Goal: Information Seeking & Learning: Learn about a topic

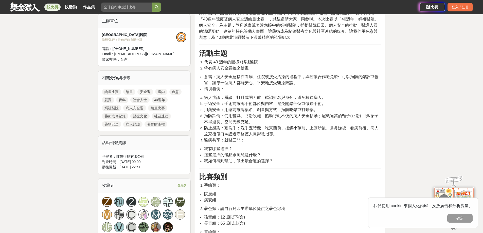
scroll to position [177, 0]
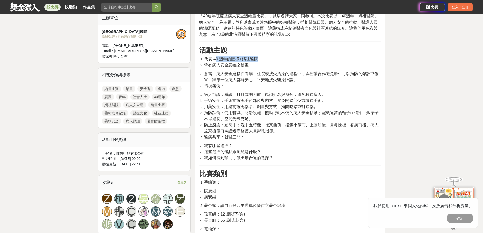
drag, startPoint x: 235, startPoint y: 61, endPoint x: 274, endPoint y: 61, distance: 38.8
click at [274, 61] on li "代表 40 週年的圖樣+媽祖醫院" at bounding box center [292, 59] width 177 height 6
drag, startPoint x: 293, startPoint y: 64, endPoint x: 288, endPoint y: 71, distance: 8.2
click at [287, 62] on li "帶有病人安全意義之繪畫" at bounding box center [292, 65] width 177 height 6
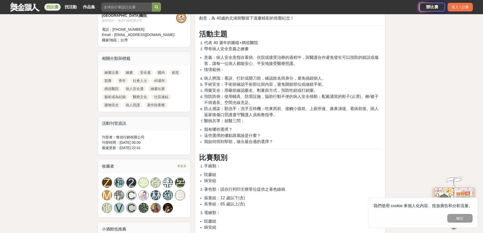
scroll to position [203, 0]
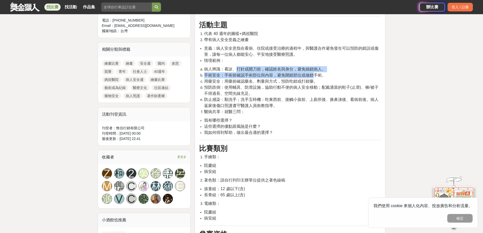
drag, startPoint x: 238, startPoint y: 71, endPoint x: 312, endPoint y: 77, distance: 74.8
click at [312, 77] on ol "病人辨識：看診、打針或開刀前，確認姓名與身分，避免搞錯病人。 手術安全：手術前確認手術部位與內容，避免開錯部位或做錯手術。 用藥安全：用藥前確認藥名、劑量與方…" at bounding box center [290, 90] width 182 height 49
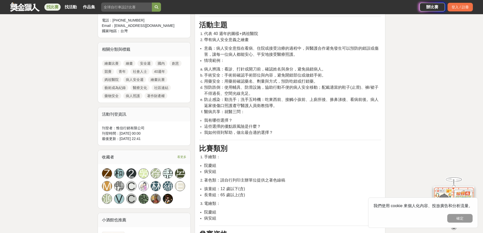
click at [356, 80] on li "用藥安全：用藥前確認藥名、劑量與方式，預防吃錯或打錯藥。" at bounding box center [292, 81] width 177 height 6
drag, startPoint x: 247, startPoint y: 81, endPoint x: 309, endPoint y: 81, distance: 62.3
click at [309, 81] on span "用藥安全：用藥前確認藥名、劑量與方式，預防吃錯或打錯藥。" at bounding box center [261, 81] width 114 height 4
click at [312, 109] on li "醫病共享：就醫三問：" at bounding box center [292, 112] width 177 height 6
drag, startPoint x: 248, startPoint y: 88, endPoint x: 301, endPoint y: 87, distance: 53.0
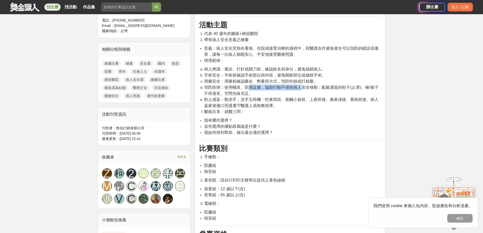
click at [301, 87] on span "預防跌倒：使用輔具、防滑設施，協助行動不便的病人安全移動；配戴適當的鞋子(止滑)、褲/裙子不得過長、空間光線充足。" at bounding box center [291, 90] width 174 height 10
click at [328, 80] on li "用藥安全：用藥前確認藥名、劑量與方式，預防吃錯或打錯藥。" at bounding box center [292, 81] width 177 height 6
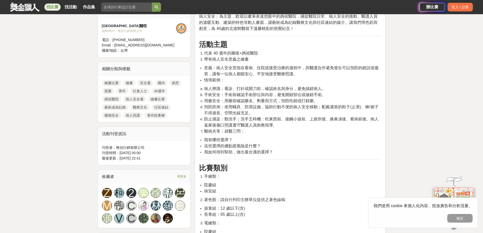
scroll to position [152, 0]
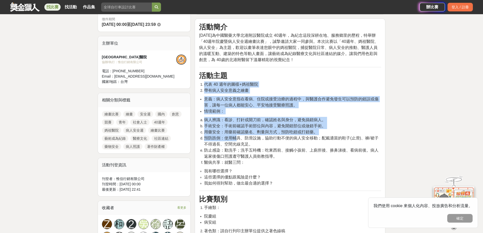
drag, startPoint x: 209, startPoint y: 85, endPoint x: 235, endPoint y: 135, distance: 56.1
click at [264, 84] on li "代表 40 週年的圖樣+媽祖醫院" at bounding box center [292, 84] width 177 height 6
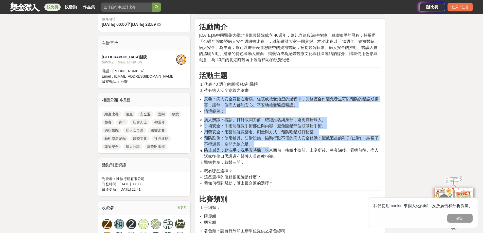
drag, startPoint x: 206, startPoint y: 98, endPoint x: 270, endPoint y: 153, distance: 83.8
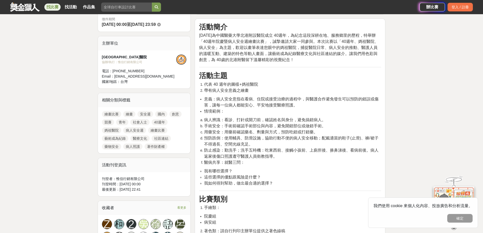
click at [291, 162] on li "醫病共享：就醫三問：" at bounding box center [292, 162] width 177 height 6
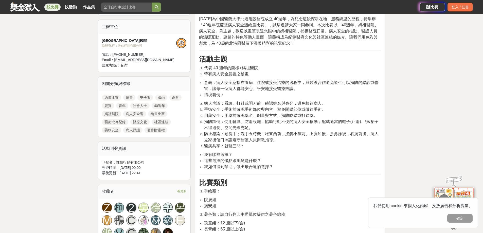
scroll to position [177, 0]
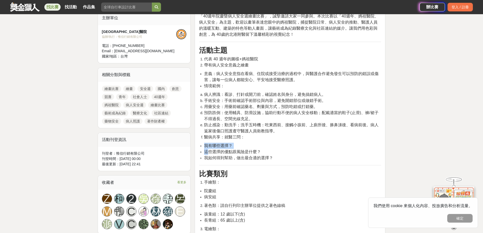
drag, startPoint x: 209, startPoint y: 151, endPoint x: 275, endPoint y: 163, distance: 67.0
click at [289, 149] on li "這些選擇的優點跟風險是什麼？" at bounding box center [292, 152] width 177 height 6
drag, startPoint x: 204, startPoint y: 147, endPoint x: 252, endPoint y: 141, distance: 49.1
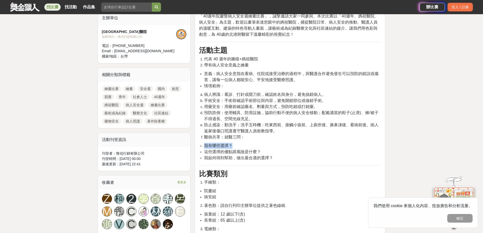
click at [246, 147] on li "我有哪些選擇？" at bounding box center [292, 146] width 177 height 6
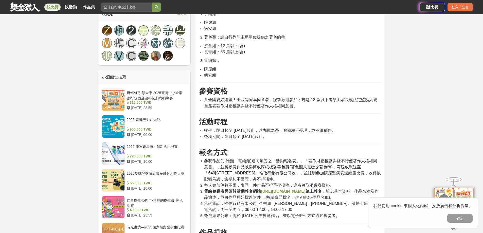
scroll to position [355, 0]
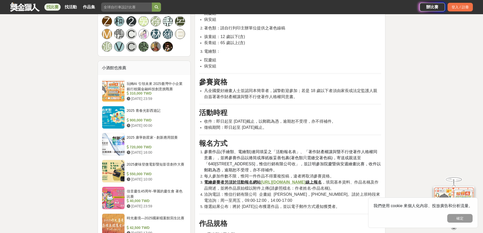
drag, startPoint x: 208, startPoint y: 121, endPoint x: 312, endPoint y: 126, distance: 103.8
click at [312, 126] on ul "收件：即日起至 [DATE]截止，以郵戳為憑，逾期恕不受理，亦不得補件。 徵稿期間：即日起至 [DATE]截止。" at bounding box center [290, 124] width 182 height 12
click at [297, 127] on li "徵稿期間：即日起至 [DATE]截止。" at bounding box center [292, 127] width 177 height 6
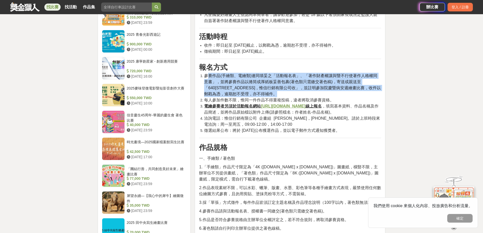
drag, startPoint x: 234, startPoint y: 76, endPoint x: 289, endPoint y: 92, distance: 57.4
click at [289, 92] on li "參賽作品(手繪類、電繪類)連同填妥之「活動報名表」、「著作財產權讓與暨不行使著作人格權同意書」，並將參賽作品以捲筒或厚紙板妥善包裹(著色類只需繳交著色稿)，寄…" at bounding box center [292, 85] width 177 height 24
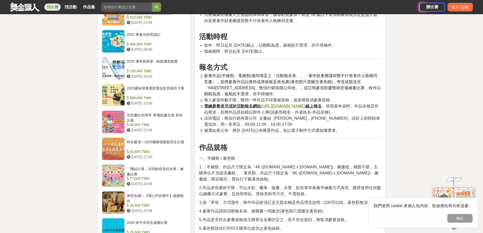
click at [290, 122] on li "洽詢電話：惟信行銷有限公司 企畫組 [PERSON_NAME]，[PHONE_NUMBER]。請於上班時段來電洽詢：周一至周五，09:00-12:00，14:…" at bounding box center [292, 121] width 177 height 12
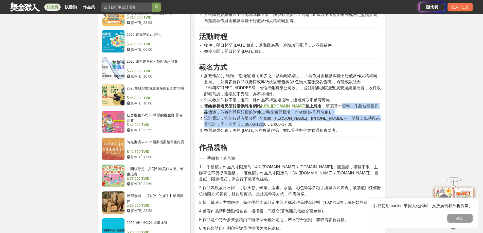
drag, startPoint x: 201, startPoint y: 113, endPoint x: 321, endPoint y: 125, distance: 120.3
click at [321, 125] on ol "參賽作品(手繪類、電繪類)連同填妥之「活動報名表」、「著作財產權讓與暨不行使著作人格權同意書」，並將參賽作品以捲筒或厚紙板妥善包裹(著色類只需繳交著色稿)，寄…" at bounding box center [290, 103] width 182 height 61
click at [299, 124] on li "洽詢電話：惟信行銷有限公司 企畫組 [PERSON_NAME]，[PHONE_NUMBER]。請於上班時段來電洽詢：周一至周五，09:00-12:00，14:…" at bounding box center [292, 121] width 177 height 12
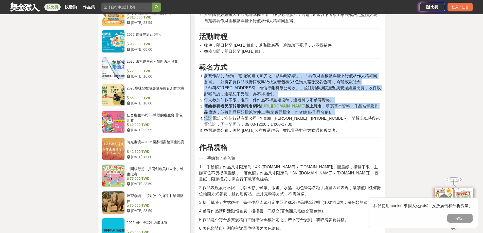
drag, startPoint x: 211, startPoint y: 118, endPoint x: 327, endPoint y: 133, distance: 117.1
click at [341, 135] on div "活動簡介 [DATE]為中國醫藥大學北港附設醫院成立 40週年，為紀念這段深耕在地、服務鄉里的歷程，特舉辦「40週年院慶暨病人安全週繪畫比賽」，誠摯邀請大家一…" at bounding box center [290, 225] width 182 height 963
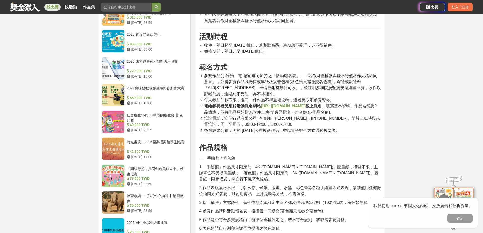
click at [269, 151] on p "作品規格" at bounding box center [290, 147] width 182 height 11
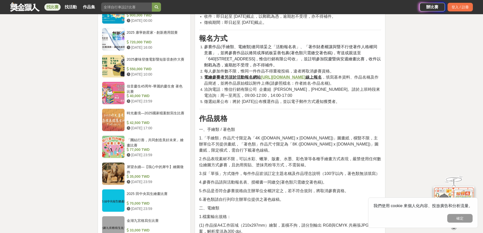
scroll to position [507, 0]
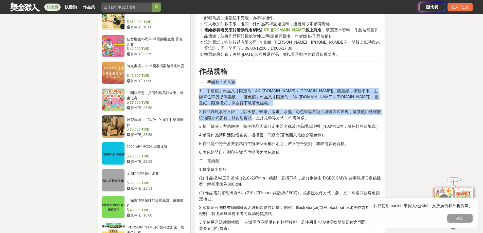
drag, startPoint x: 220, startPoint y: 83, endPoint x: 251, endPoint y: 113, distance: 43.6
click at [251, 113] on div "活動簡介 [DATE]為中國醫藥大學北港附設醫院成立 40週年，為紀念這段深耕在地、服務鄉里的歷程，特舉辦「40週年院慶暨病人安全週繪畫比賽」，誠摯邀請大家一…" at bounding box center [290, 149] width 182 height 963
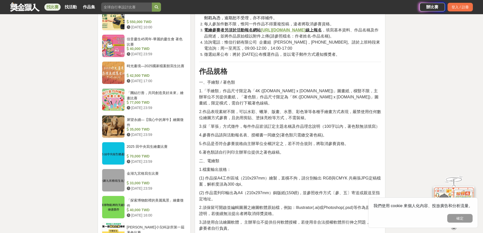
drag, startPoint x: 263, startPoint y: 76, endPoint x: 227, endPoint y: 99, distance: 42.7
click at [264, 77] on div "活動簡介 [DATE]為中國醫藥大學北港附設醫院成立 40週年，為紀念這段深耕在地、服務鄉里的歷程，特舉辦「40週年院慶暨病人安全週繪畫比賽」，誠摯邀請大家一…" at bounding box center [290, 149] width 182 height 963
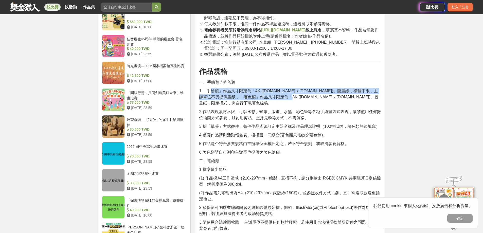
drag, startPoint x: 210, startPoint y: 94, endPoint x: 284, endPoint y: 95, distance: 74.0
click at [284, 95] on span "1.「手繪類」作品尺寸限定為「4K ([DOMAIN_NAME] x [DOMAIN_NAME])」圖畫紙，橫豎不限，主辦單位不另提供畫紙，「著色類」作品尺寸…" at bounding box center [288, 97] width 179 height 16
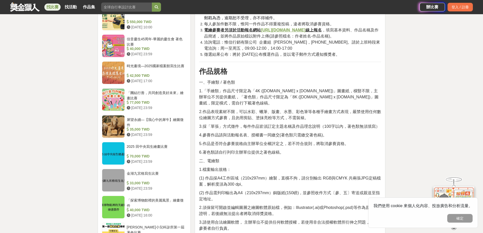
click at [283, 75] on p "作品規格" at bounding box center [290, 71] width 182 height 11
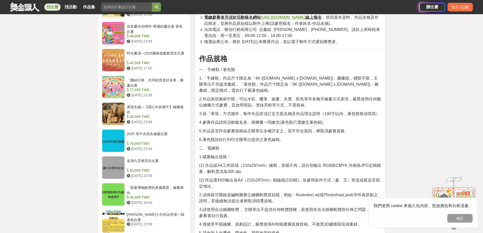
scroll to position [532, 0]
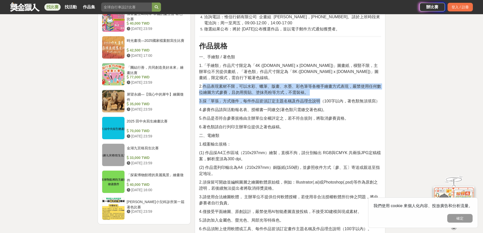
drag, startPoint x: 213, startPoint y: 81, endPoint x: 321, endPoint y: 94, distance: 108.4
click at [321, 94] on div "活動簡介 [DATE]為中國醫藥大學北港附設醫院成立 40週年，為紀念這段深耕在地、服務鄉里的歷程，特舉辦「40週年院慶暨病人安全週繪畫比賽」，誠摯邀請大家一…" at bounding box center [290, 124] width 182 height 963
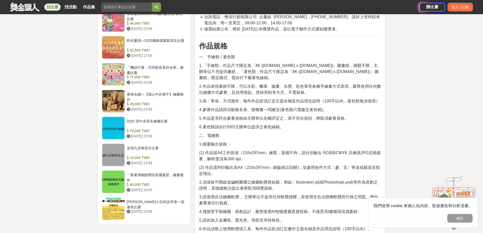
click at [355, 115] on p "5.作品是否符合參賽規格由主辦單位全權評定之，若不符合規則，將取消參賽資格。" at bounding box center [290, 118] width 182 height 6
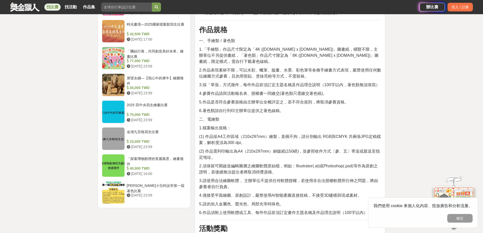
scroll to position [558, 0]
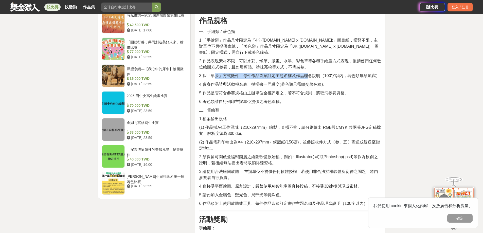
drag, startPoint x: 241, startPoint y: 70, endPoint x: 307, endPoint y: 68, distance: 65.7
click at [307, 73] on span "3.採「單張」方式徵件，每件作品皆須訂定主題名稱及作品理念說明（100字以內，著色類無須填寫）" at bounding box center [289, 75] width 180 height 4
click at [358, 100] on div "活動簡介 [DATE]為中國醫藥大學北港附設醫院成立 40週年，為紀念這段深耕在地、服務鄉里的歷程，特舉辦「40週年院慶暨病人安全週繪畫比賽」，誠摯邀請大家一…" at bounding box center [290, 98] width 182 height 963
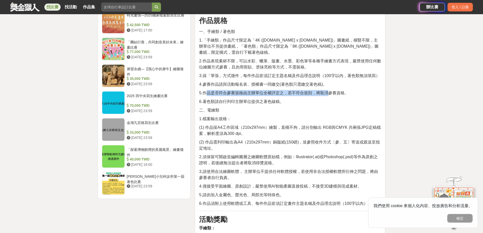
drag, startPoint x: 205, startPoint y: 88, endPoint x: 329, endPoint y: 88, distance: 123.9
click at [329, 91] on span "5.作品是否符合參賽規格由主辦單位全權評定之，若不符合規則，將取消參賽資格。" at bounding box center [273, 93] width 149 height 4
click at [311, 107] on p "二、電繪類" at bounding box center [290, 110] width 182 height 6
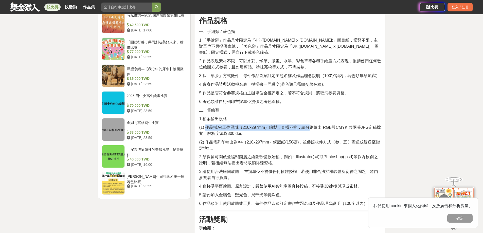
drag, startPoint x: 207, startPoint y: 122, endPoint x: 309, endPoint y: 119, distance: 102.5
click at [309, 125] on span "(1) 作品採A4工作區域（210x297mm）繪製，直橫不拘，請分別輸出 RGB與CMYK 共兩張JPG定稿檔案，解析度須為300 dpi。" at bounding box center [290, 130] width 182 height 10
click at [301, 107] on p "二、電繪類" at bounding box center [290, 110] width 182 height 6
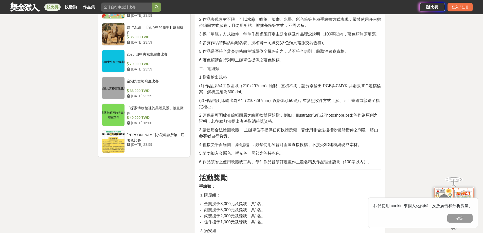
scroll to position [608, 0]
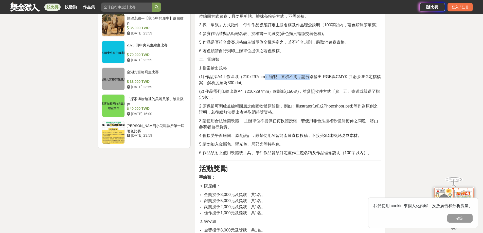
drag, startPoint x: 267, startPoint y: 70, endPoint x: 311, endPoint y: 73, distance: 44.2
click at [311, 75] on span "(1) 作品採A4工作區域（210x297mm）繪製，直橫不拘，請分別輸出 RGB與CMYK 共兩張JPG定稿檔案，解析度須為300 dpi。" at bounding box center [290, 80] width 182 height 10
click at [298, 50] on div "活動簡介 [DATE]為中國醫藥大學北港附設醫院成立 40週年，為紀念這段深耕在地、服務鄉里的歷程，特舉辦「40週年院慶暨病人安全週繪畫比賽」，誠摯邀請大家一…" at bounding box center [290, 48] width 182 height 963
drag, startPoint x: 249, startPoint y: 71, endPoint x: 352, endPoint y: 71, distance: 102.1
click at [352, 75] on span "(1) 作品採A4工作區域（210x297mm）繪製，直橫不拘，請分別輸出 RGB與CMYK 共兩張JPG定稿檔案，解析度須為300 dpi。" at bounding box center [290, 80] width 182 height 10
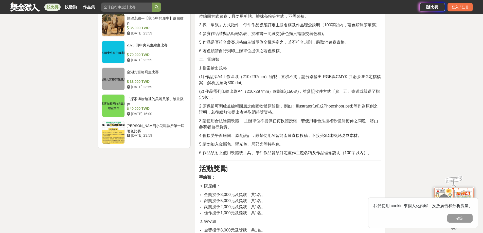
click at [348, 57] on p "二、電繪類" at bounding box center [290, 60] width 182 height 6
drag, startPoint x: 302, startPoint y: 70, endPoint x: 352, endPoint y: 66, distance: 50.4
click at [352, 66] on div "活動簡介 [DATE]為中國醫藥大學北港附設醫院成立 40週年，為紀念這段深耕在地、服務鄉里的歷程，特舉辦「40週年院慶暨病人安全週繪畫比賽」，誠摯邀請大家一…" at bounding box center [290, 48] width 182 height 963
click at [343, 57] on p "二、電繪類" at bounding box center [290, 60] width 182 height 6
drag, startPoint x: 205, startPoint y: 77, endPoint x: 260, endPoint y: 77, distance: 55.0
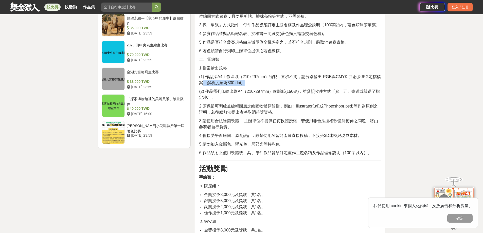
click at [260, 77] on p "(1) 作品採A4工作區域（210x297mm）繪製，直橫不拘，請分別輸出 RGB與CMYK 共兩張JPG定稿檔案，解析度須為300 dpi。" at bounding box center [290, 80] width 182 height 12
click at [266, 65] on p "1.檔案輸出規格：" at bounding box center [290, 68] width 182 height 6
drag, startPoint x: 228, startPoint y: 70, endPoint x: 303, endPoint y: 68, distance: 74.5
click at [303, 75] on span "(1) 作品採A4工作區域（210x297mm）繪製，直橫不拘，請分別輸出 RGB與CMYK 共兩張JPG定稿檔案，解析度須為300 dpi。" at bounding box center [290, 80] width 182 height 10
click at [296, 58] on div "活動簡介 [DATE]為中國醫藥大學北港附設醫院成立 40週年，為紀念這段深耕在地、服務鄉里的歷程，特舉辦「40週年院慶暨病人安全週繪畫比賽」，誠摯邀請大家一…" at bounding box center [290, 48] width 182 height 963
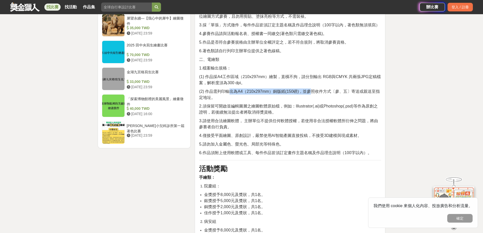
drag, startPoint x: 228, startPoint y: 85, endPoint x: 311, endPoint y: 84, distance: 82.6
click at [311, 89] on span "(2) 作品需列印輸出為A4（210x297mm）銅版紙(150磅)，並參照收件方式〔參、五〕寄送或親送至指定地址。" at bounding box center [289, 94] width 181 height 10
click at [318, 104] on span "2.須保留可開啟並編輯圖層之繪圖軟體原始檔，例如：Illustrator(.ai)或Photoshop(.psd)等作為原創之證明，若後續無法提出者將取消得獎…" at bounding box center [288, 109] width 178 height 10
drag, startPoint x: 348, startPoint y: 66, endPoint x: 355, endPoint y: 70, distance: 8.3
click at [356, 75] on span "(1) 作品採A4工作區域（210x297mm）繪製，直橫不拘，請分別輸出 RGB與CMYK 共兩張JPG定稿檔案，解析度須為300 dpi。" at bounding box center [290, 80] width 182 height 10
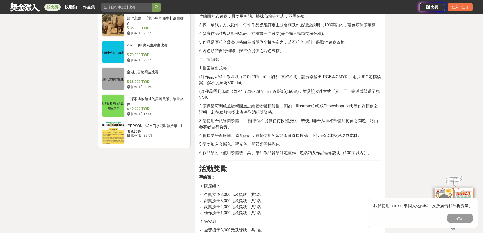
drag, startPoint x: 348, startPoint y: 79, endPoint x: 347, endPoint y: 83, distance: 4.1
click at [349, 80] on div "活動簡介 [DATE]為中國醫藥大學北港附設醫院成立 40週年，為紀念這段深耕在地、服務鄉里的歷程，特舉辦「40週年院慶暨病人安全週繪畫比賽」，誠摯邀請大家一…" at bounding box center [290, 48] width 182 height 963
click at [224, 94] on p "(2) 作品需列印輸出為A4（210x297mm）銅版紙(150磅)，並參照收件方式〔參、五〕寄送或親送至指定地址。" at bounding box center [290, 94] width 182 height 12
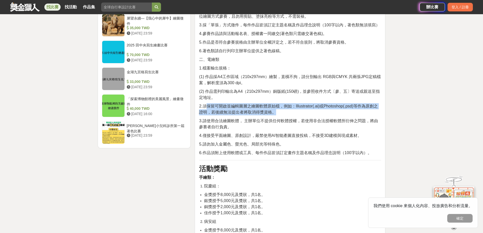
drag, startPoint x: 207, startPoint y: 100, endPoint x: 315, endPoint y: 106, distance: 108.1
click at [315, 106] on p "2.須保留可開啟並編輯圖層之繪圖軟體原始檔，例如：Illustrator(.ai)或Photoshop(.psd)等作為原創之證明，若後續無法提出者將取消得獎…" at bounding box center [290, 109] width 182 height 12
click at [314, 107] on p "2.須保留可開啟並編輯圖層之繪圖軟體原始檔，例如：Illustrator(.ai)或Photoshop(.psd)等作為原創之證明，若後續無法提出者將取消得獎…" at bounding box center [290, 109] width 182 height 12
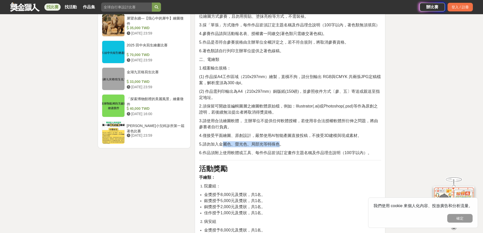
drag, startPoint x: 225, startPoint y: 138, endPoint x: 280, endPoint y: 135, distance: 55.1
click at [280, 142] on span "5.請勿加入金屬色、螢光色、局部光等特殊色。" at bounding box center [241, 144] width 84 height 4
click at [309, 141] on p "5.請勿加入金屬色、螢光色、局部光等特殊色。" at bounding box center [290, 144] width 182 height 6
drag, startPoint x: 226, startPoint y: 147, endPoint x: 272, endPoint y: 144, distance: 46.0
click at [272, 151] on span "6.作品須附上使用軟體或工具、每件作品皆須訂定畫作主題名稱及作品理念說明（100字以內）。" at bounding box center [285, 153] width 172 height 4
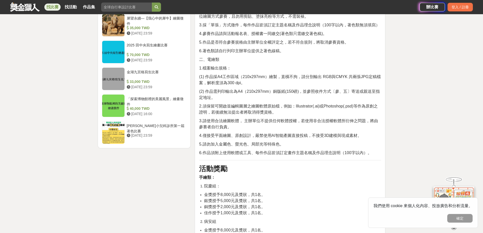
click at [311, 133] on div "活動簡介 [DATE]為中國醫藥大學北港附設醫院成立 40週年，為紀念這段深耕在地、服務鄉里的歷程，特舉辦「40週年院慶暨病人安全週繪畫比賽」，誠摯邀請大家一…" at bounding box center [290, 48] width 182 height 963
drag, startPoint x: 245, startPoint y: 128, endPoint x: 295, endPoint y: 125, distance: 50.5
click at [295, 125] on div "活動簡介 [DATE]為中國醫藥大學北港附設醫院成立 40週年，為紀念這段深耕在地、服務鄉里的歷程，特舉辦「40週年院慶暨病人安全週繪畫比賽」，誠摯邀請大家一…" at bounding box center [290, 48] width 182 height 963
drag, startPoint x: 304, startPoint y: 137, endPoint x: 300, endPoint y: 139, distance: 4.7
click at [304, 141] on p "5.請勿加入金屬色、螢光色、局部光等特殊色。" at bounding box center [290, 144] width 182 height 6
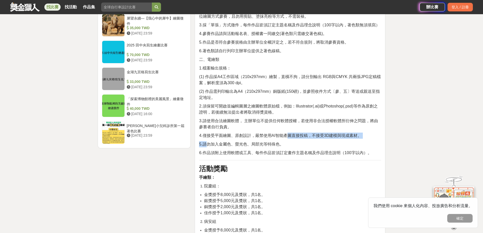
drag, startPoint x: 220, startPoint y: 136, endPoint x: 288, endPoint y: 131, distance: 67.3
click at [288, 131] on div "活動簡介 [DATE]為中國醫藥大學北港附設醫院成立 40週年，為紀念這段深耕在地、服務鄉里的歷程，特舉辦「40週年院慶暨病人安全週繪畫比賽」，誠摯邀請大家一…" at bounding box center [290, 48] width 182 height 963
click at [306, 141] on div "活動簡介 [DATE]為中國醫藥大學北港附設醫院成立 40週年，為紀念這段深耕在地、服務鄉里的歷程，特舉辦「40週年院慶暨病人安全週繪畫比賽」，誠摯邀請大家一…" at bounding box center [290, 48] width 182 height 963
drag, startPoint x: 224, startPoint y: 148, endPoint x: 288, endPoint y: 144, distance: 63.5
click at [287, 151] on span "6.作品須附上使用軟體或工具、每件作品皆須訂定畫作主題名稱及作品理念說明（100字以內）。" at bounding box center [285, 153] width 172 height 4
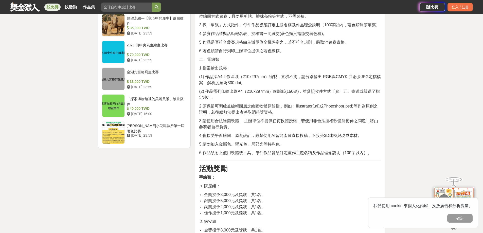
click at [310, 141] on p "5.請勿加入金屬色、螢光色、局部光等特殊色。" at bounding box center [290, 144] width 182 height 6
drag, startPoint x: 272, startPoint y: 147, endPoint x: 325, endPoint y: 145, distance: 52.8
click at [325, 151] on span "6.作品須附上使用軟體或工具、每件作品皆須訂定畫作主題名稱及作品理念說明（100字以內）。" at bounding box center [285, 153] width 172 height 4
drag, startPoint x: 332, startPoint y: 137, endPoint x: 314, endPoint y: 145, distance: 19.6
click at [331, 141] on p "5.請勿加入金屬色、螢光色、局部光等特殊色。" at bounding box center [290, 144] width 182 height 6
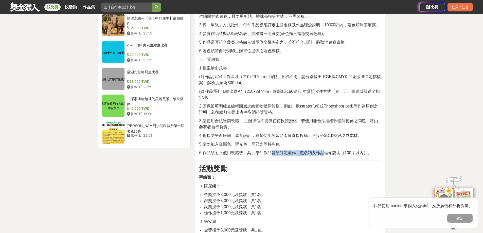
drag, startPoint x: 272, startPoint y: 148, endPoint x: 325, endPoint y: 145, distance: 52.8
click at [325, 151] on span "6.作品須附上使用軟體或工具、每件作品皆須訂定畫作主題名稱及作品理念說明（100字以內）。" at bounding box center [285, 153] width 172 height 4
drag, startPoint x: 329, startPoint y: 137, endPoint x: 317, endPoint y: 144, distance: 14.0
click at [329, 141] on p "5.請勿加入金屬色、螢光色、局部光等特殊色。" at bounding box center [290, 144] width 182 height 6
drag, startPoint x: 288, startPoint y: 148, endPoint x: 344, endPoint y: 145, distance: 55.3
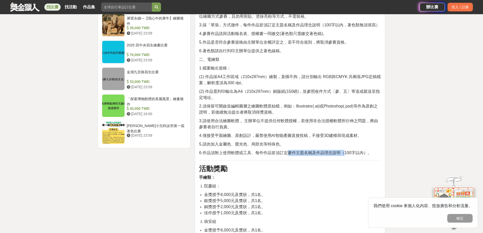
click at [344, 151] on span "6.作品須附上使用軟體或工具、每件作品皆須訂定畫作主題名稱及作品理念說明（100字以內）。" at bounding box center [285, 153] width 172 height 4
click at [322, 134] on div "活動簡介 [DATE]為中國醫藥大學北港附設醫院成立 40週年，為紀念這段深耕在地、服務鄉里的歷程，特舉辦「40週年院慶暨病人安全週繪畫比賽」，誠摯邀請大家一…" at bounding box center [290, 48] width 182 height 963
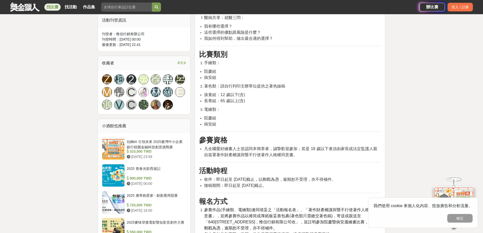
scroll to position [279, 0]
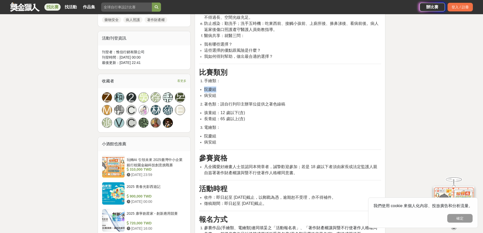
drag, startPoint x: 212, startPoint y: 88, endPoint x: 220, endPoint y: 88, distance: 8.6
click at [220, 88] on li "院慶組" at bounding box center [292, 89] width 177 height 6
click at [246, 93] on li "病安組" at bounding box center [292, 96] width 177 height 6
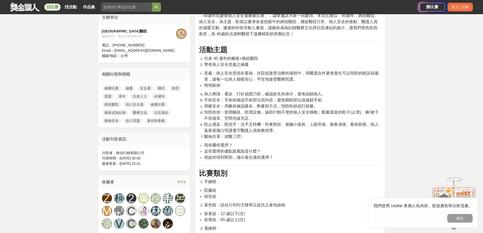
scroll to position [177, 0]
drag, startPoint x: 205, startPoint y: 59, endPoint x: 250, endPoint y: 57, distance: 44.9
click at [250, 57] on span "代表 40 週年的圖樣+媽祖醫院" at bounding box center [231, 59] width 54 height 4
click at [282, 63] on li "帶有病人安全意義之繪畫" at bounding box center [292, 65] width 177 height 6
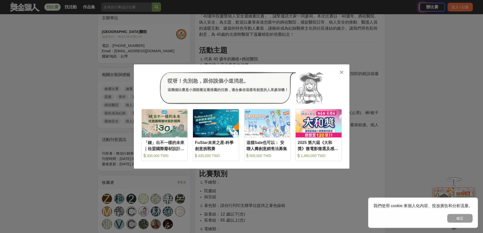
click at [341, 73] on icon at bounding box center [342, 72] width 4 height 5
